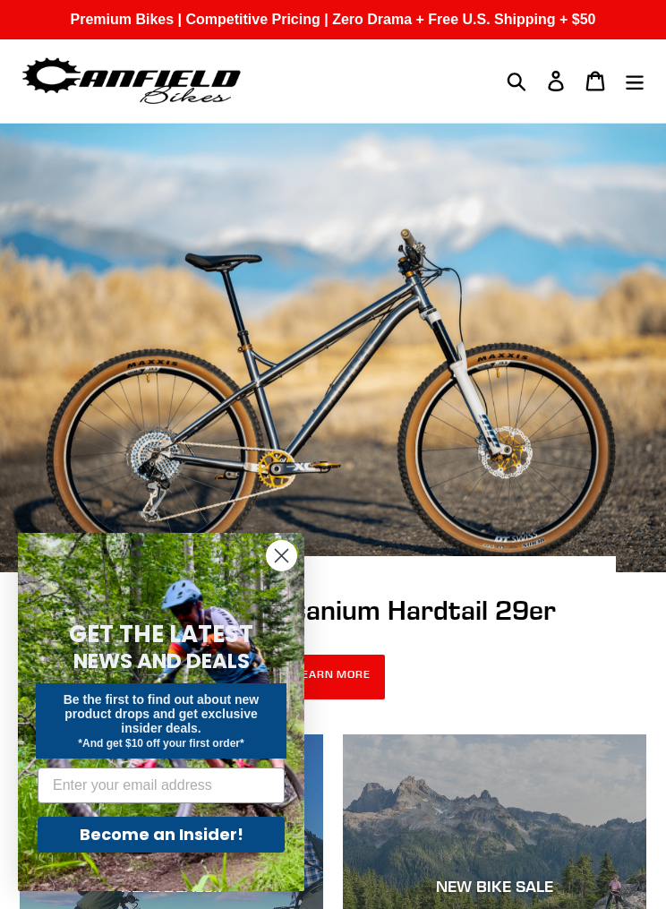
click at [290, 562] on circle "Close dialog" at bounding box center [282, 556] width 30 height 30
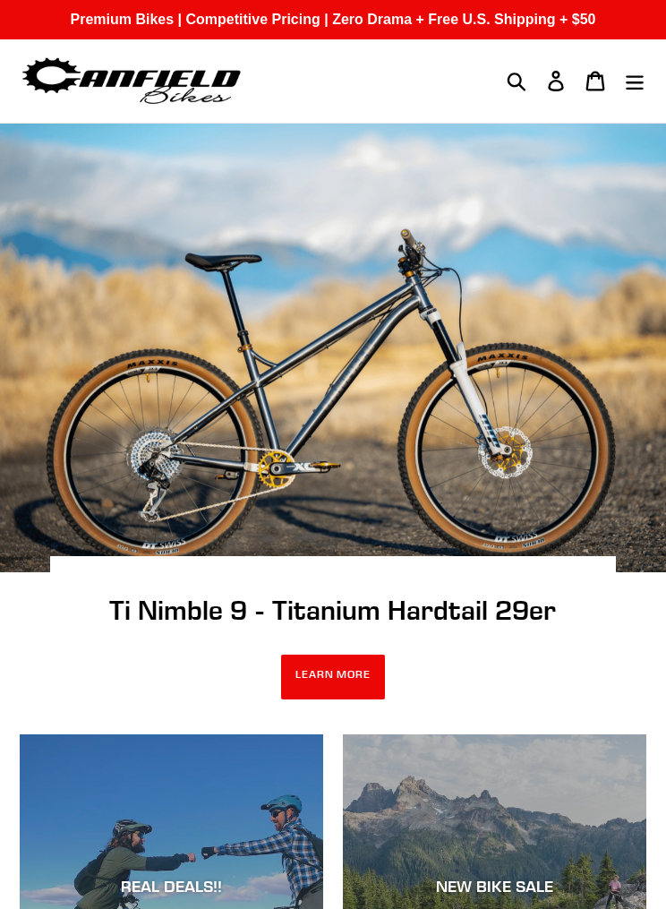
click at [640, 84] on icon "Menu" at bounding box center [635, 81] width 20 height 21
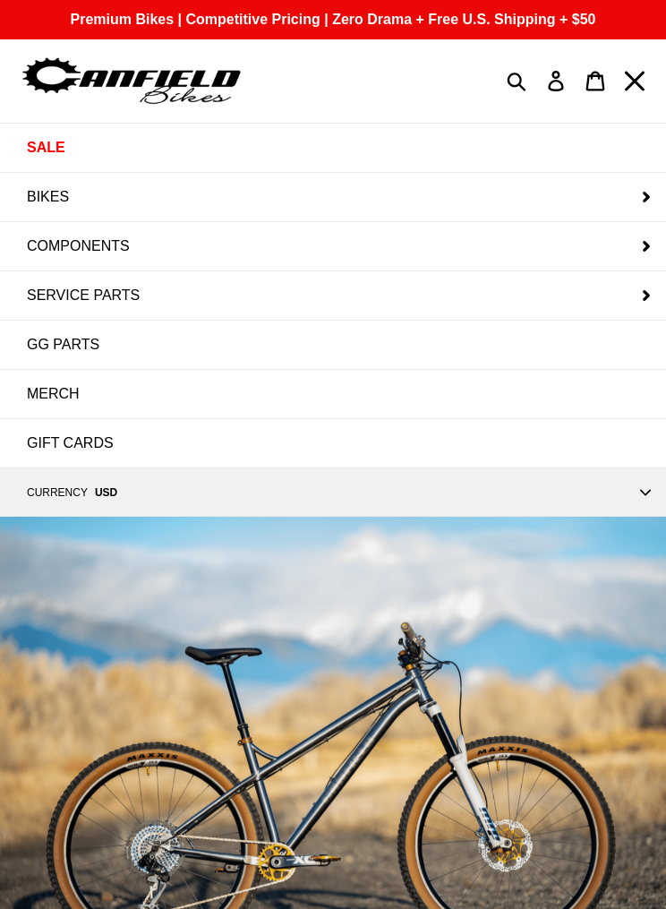
click at [658, 193] on button "BIKES" at bounding box center [333, 197] width 666 height 48
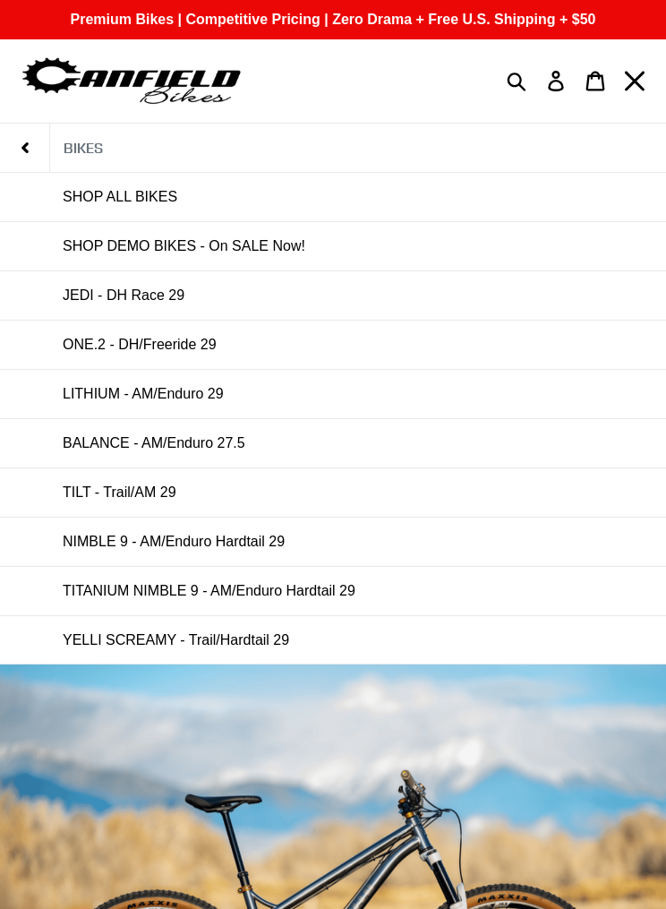
click at [148, 496] on span "TILT - Trail/AM 29" at bounding box center [120, 492] width 114 height 16
click at [218, 395] on span "LITHIUM - AM/Enduro 29" at bounding box center [143, 394] width 161 height 16
click at [218, 439] on span "BALANCE - AM/Enduro 27.5" at bounding box center [154, 443] width 183 height 16
click at [263, 233] on link "SHOP DEMO BIKES - On SALE Now!" at bounding box center [333, 246] width 666 height 48
click at [259, 543] on span "NIMBLE 9 - AM/Enduro Hardtail 29" at bounding box center [174, 542] width 222 height 16
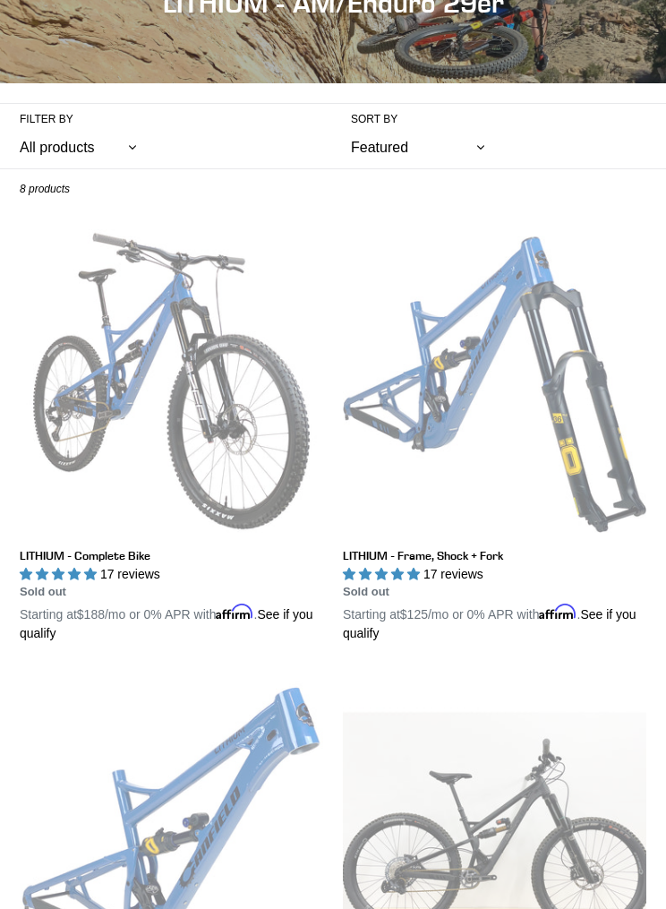
scroll to position [175, 0]
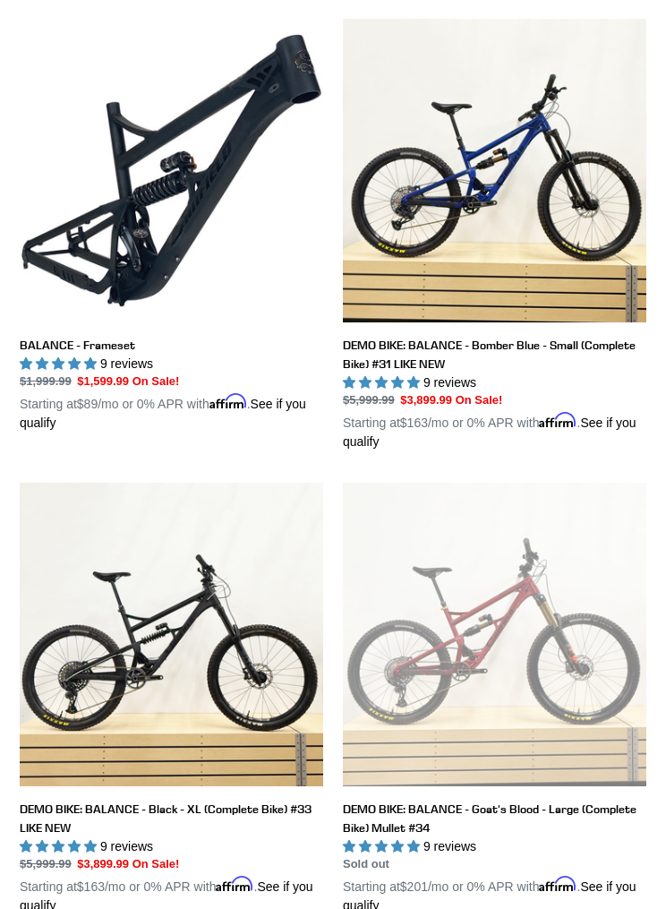
scroll to position [839, 0]
click at [207, 236] on link "BALANCE - Frameset" at bounding box center [172, 226] width 304 height 414
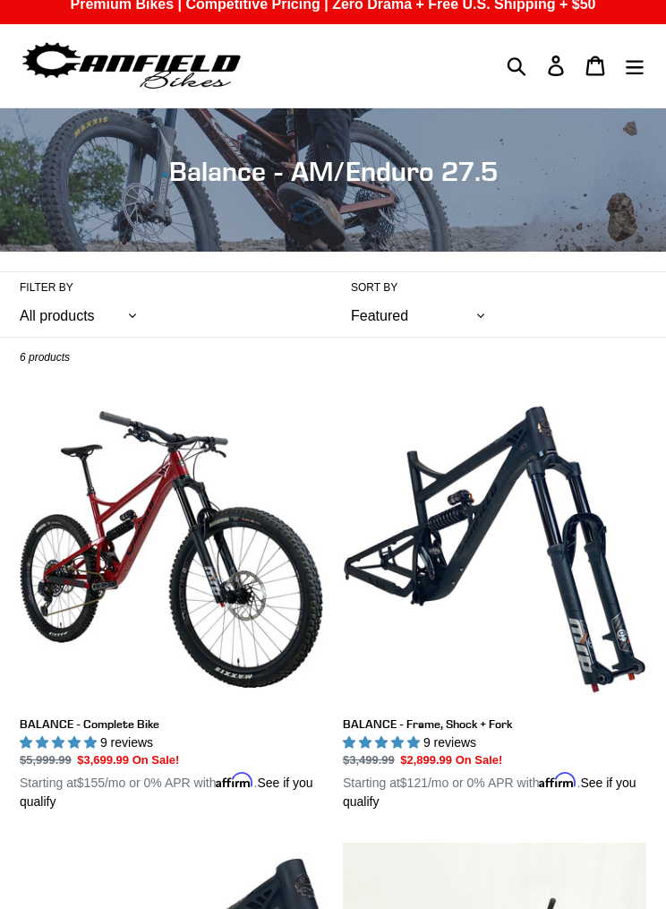
scroll to position [0, 0]
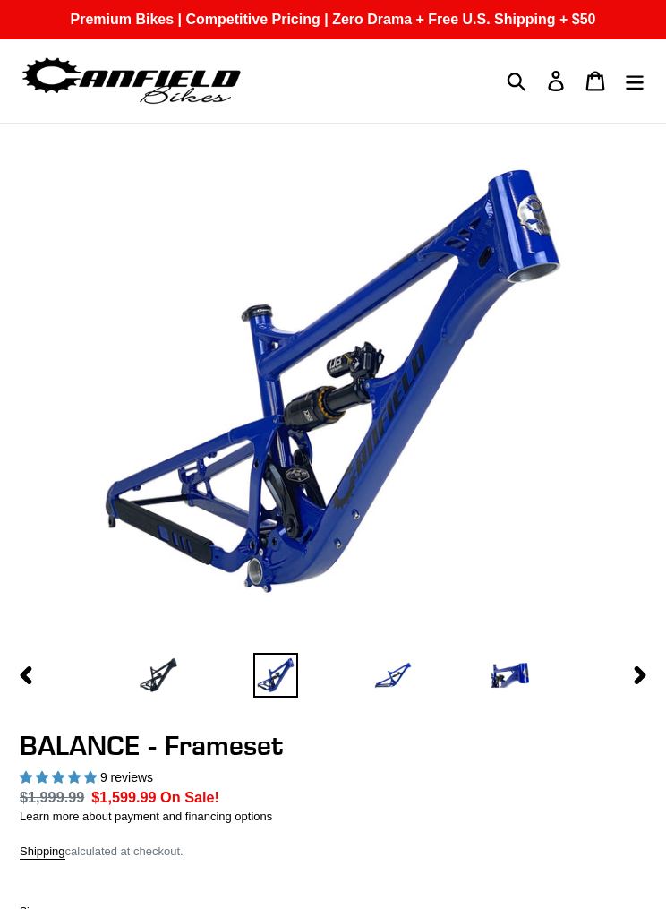
select select "highest-rating"
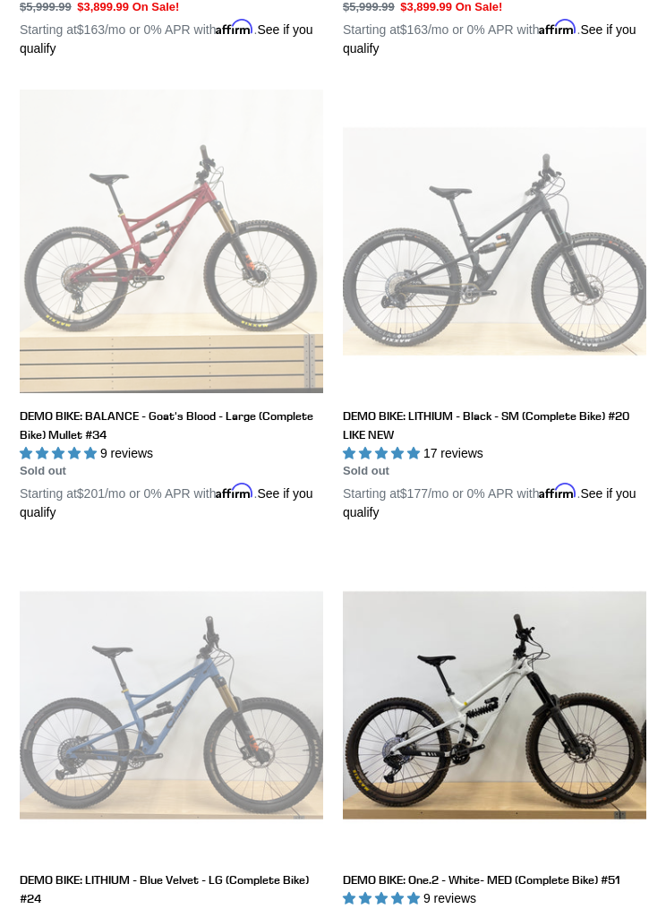
scroll to position [677, 0]
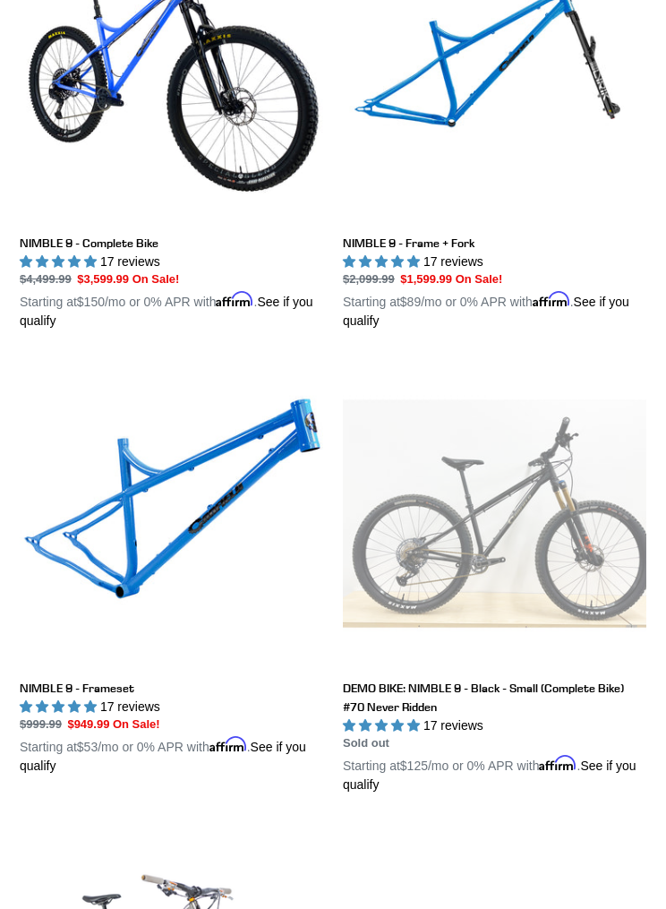
scroll to position [497, 0]
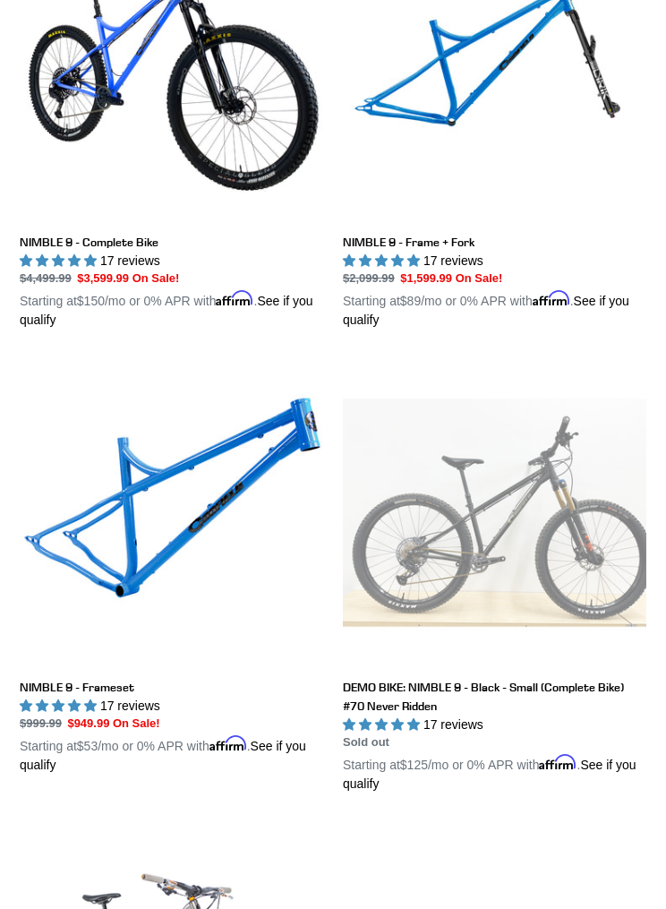
click at [231, 533] on link "NIMBLE 9 - Frameset" at bounding box center [172, 568] width 304 height 414
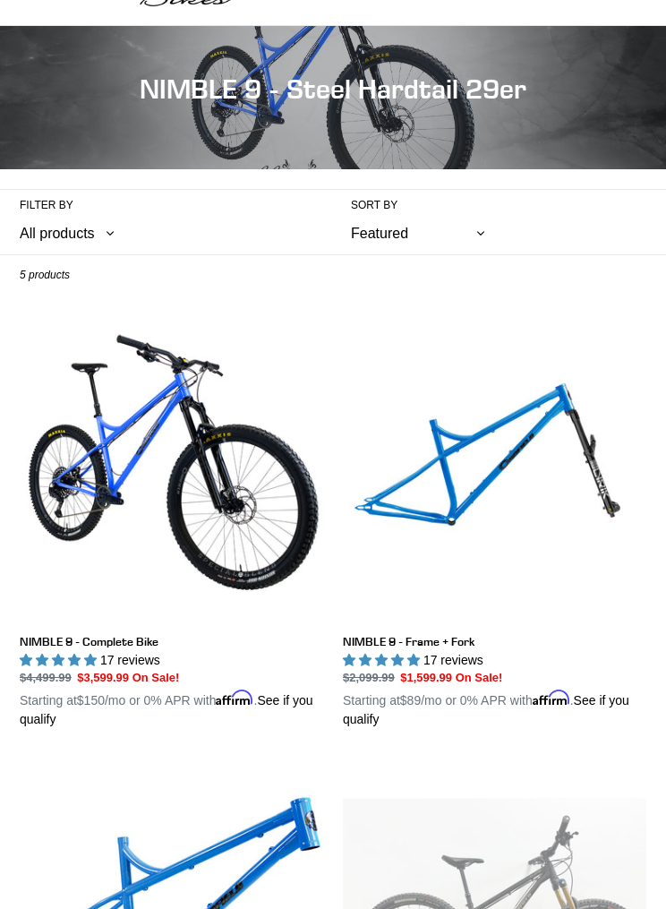
scroll to position [0, 0]
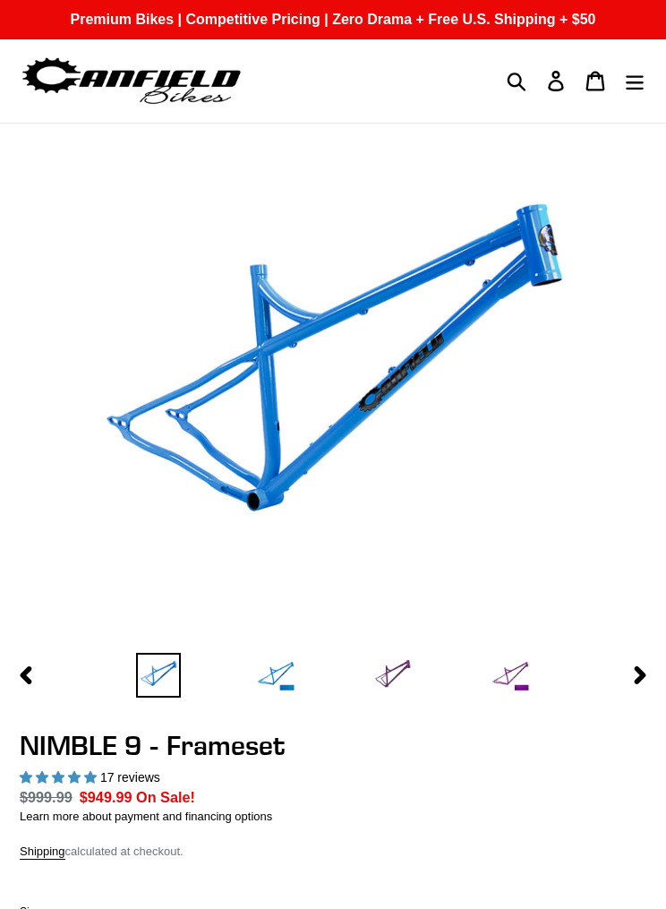
select select "highest-rating"
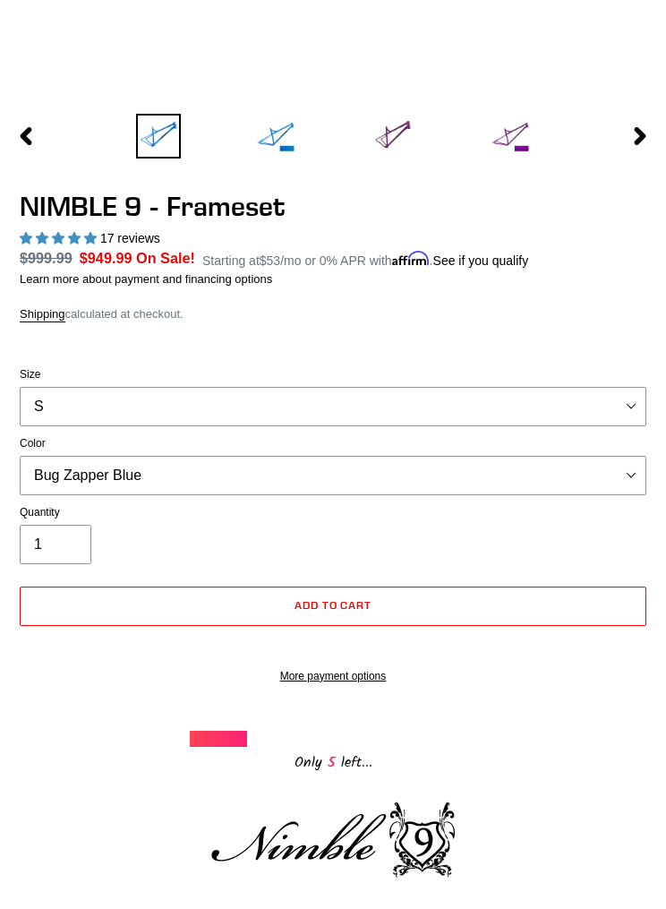
scroll to position [539, 0]
click at [644, 463] on select "Bug Zapper Blue Purple Haze -Sold Out Galaxy Black" at bounding box center [333, 475] width 627 height 39
select select "Galaxy Black"
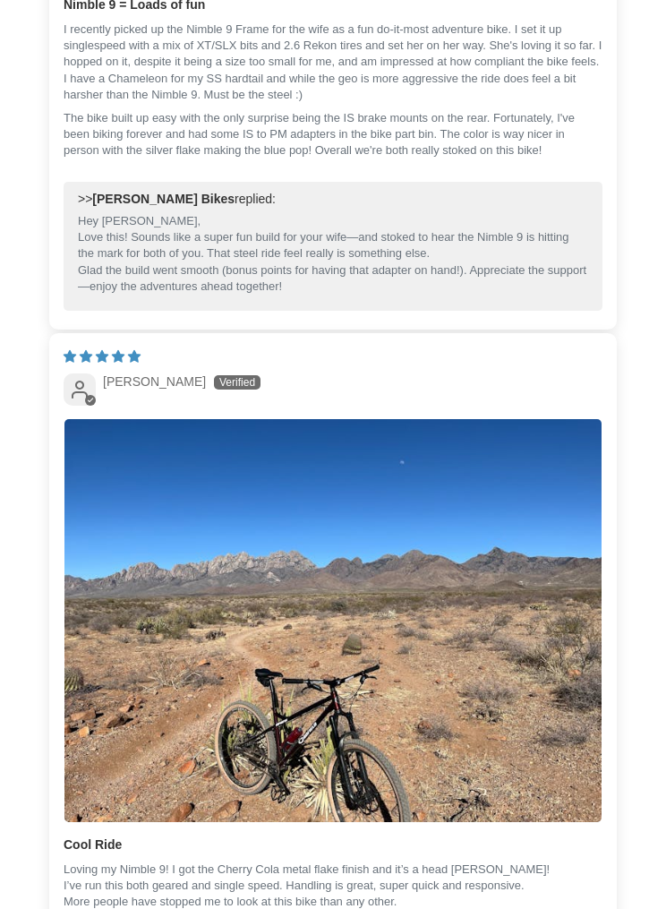
scroll to position [3818, 0]
